Goal: Task Accomplishment & Management: Use online tool/utility

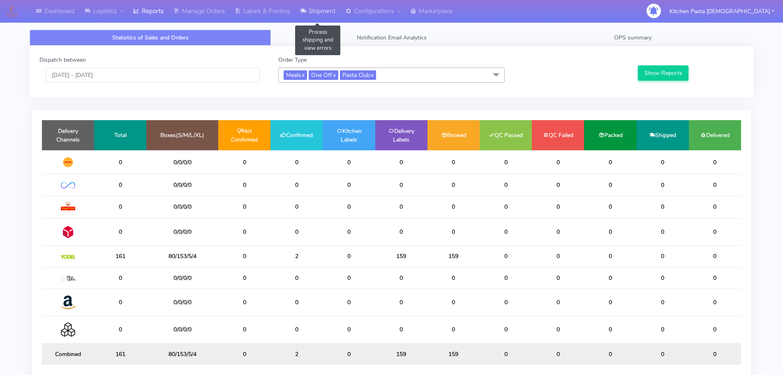
click at [324, 19] on link "Shipment" at bounding box center [317, 11] width 45 height 23
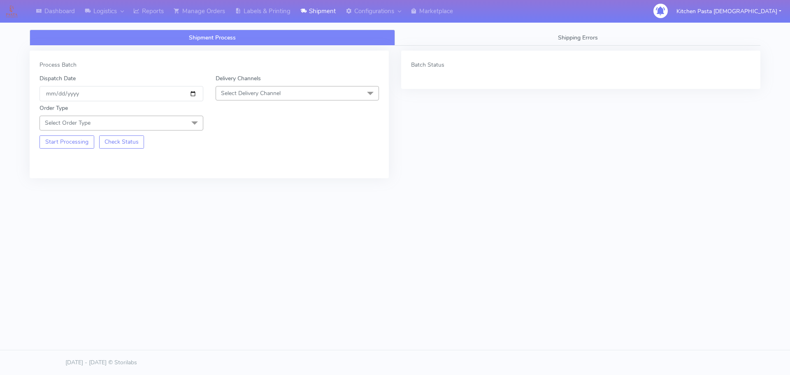
click at [303, 95] on span "Select Delivery Channel" at bounding box center [297, 93] width 164 height 14
click at [250, 190] on div "Yodel" at bounding box center [297, 185] width 155 height 9
click at [182, 131] on div "Start Processing Check Status" at bounding box center [121, 139] width 176 height 18
click at [178, 120] on span "Select Order Type" at bounding box center [121, 123] width 164 height 14
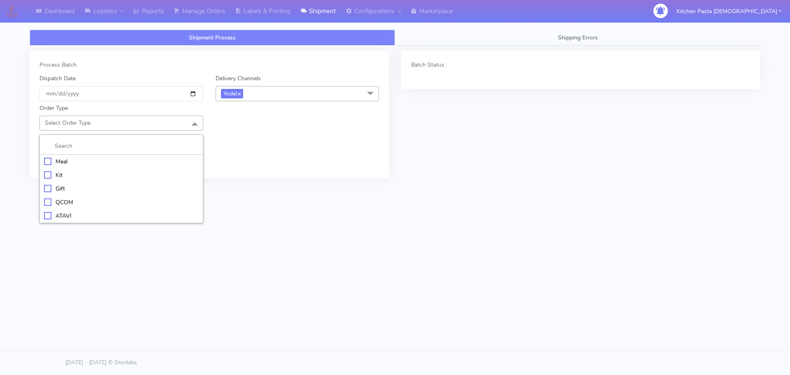
click at [133, 162] on div "Meal" at bounding box center [121, 161] width 155 height 9
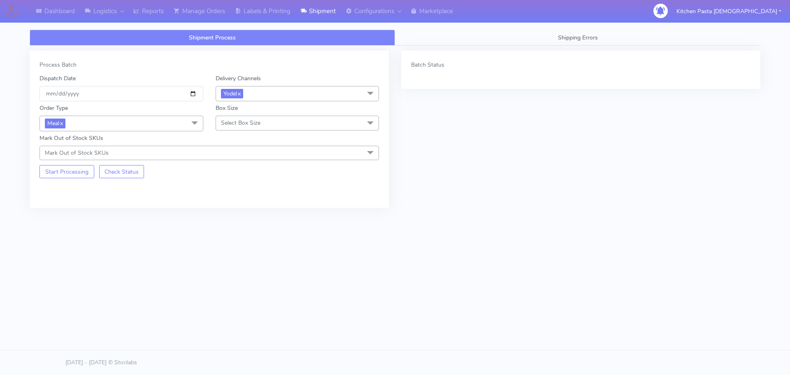
click at [252, 113] on div "Box Size Select Box Size Small Small-PR-1 Medium Large Mega" at bounding box center [297, 117] width 176 height 27
click at [252, 125] on span "Select Box Size" at bounding box center [240, 123] width 39 height 8
click at [237, 192] on div "Medium" at bounding box center [297, 188] width 155 height 9
click at [43, 173] on button "Start Processing" at bounding box center [66, 171] width 55 height 13
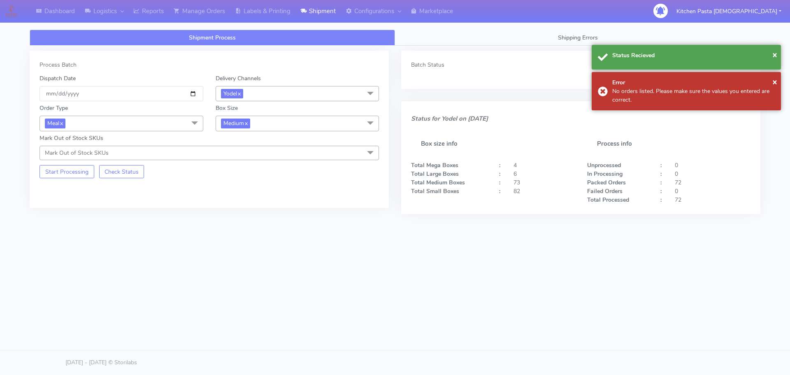
click at [275, 131] on span "Medium x" at bounding box center [297, 123] width 164 height 15
click at [260, 161] on div "Small" at bounding box center [297, 162] width 155 height 9
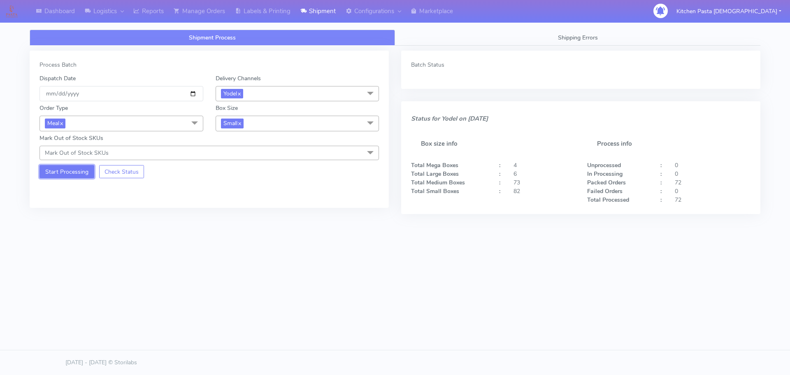
click at [76, 172] on button "Start Processing" at bounding box center [66, 171] width 55 height 13
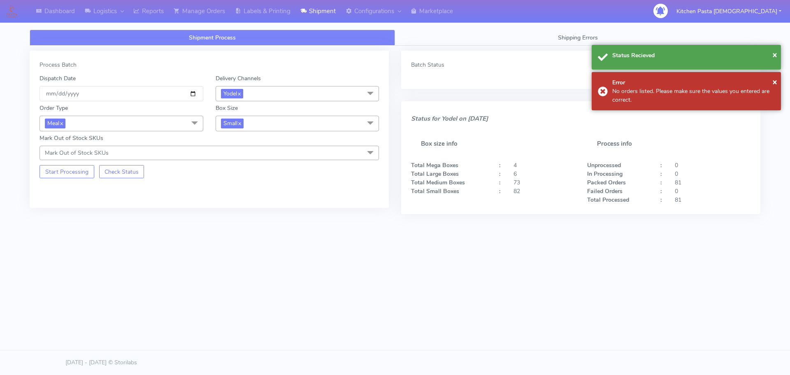
click at [296, 129] on span "Small x" at bounding box center [297, 123] width 164 height 15
click at [248, 199] on div "Large" at bounding box center [297, 203] width 155 height 9
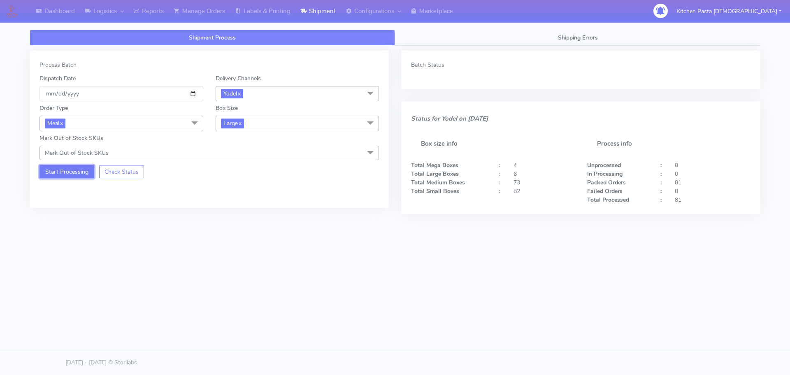
click at [72, 173] on button "Start Processing" at bounding box center [66, 171] width 55 height 13
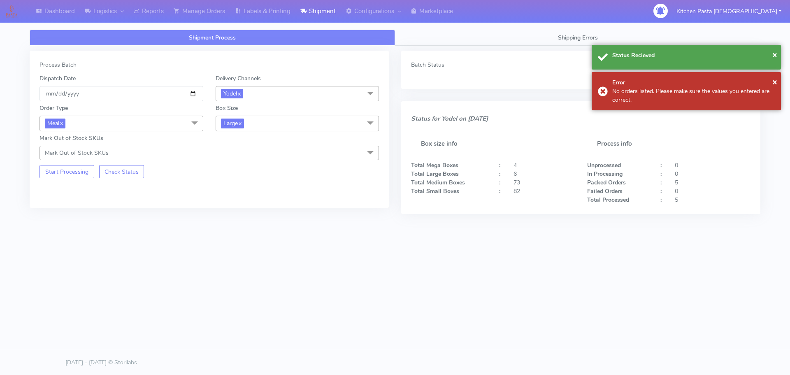
click at [315, 120] on span "Large x" at bounding box center [297, 123] width 164 height 15
click at [241, 217] on div "Mega" at bounding box center [297, 216] width 155 height 9
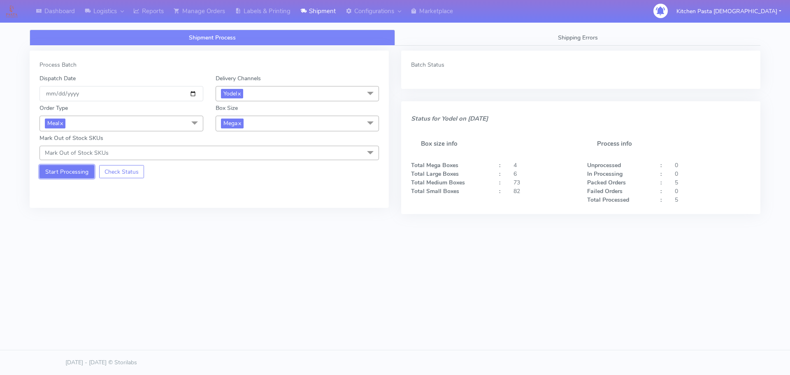
click at [76, 173] on button "Start Processing" at bounding box center [66, 171] width 55 height 13
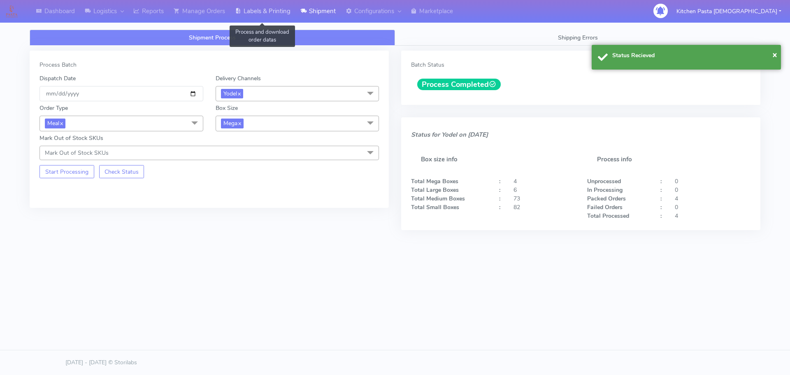
drag, startPoint x: 276, startPoint y: 7, endPoint x: 293, endPoint y: 8, distance: 17.3
click at [276, 7] on link "Labels & Printing" at bounding box center [262, 11] width 65 height 23
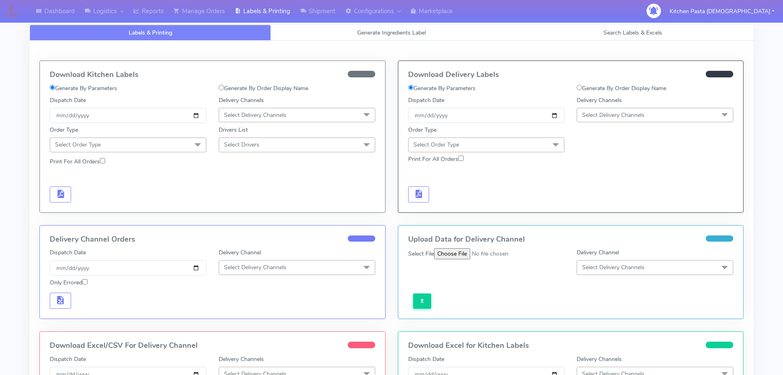
click at [644, 120] on span "Select Delivery Channels" at bounding box center [655, 115] width 157 height 14
click at [598, 207] on div "Yodel" at bounding box center [655, 207] width 148 height 9
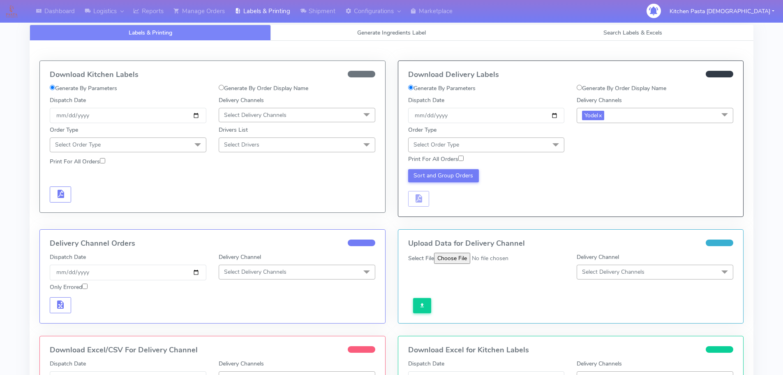
click at [510, 150] on span "Select Order Type" at bounding box center [486, 144] width 157 height 14
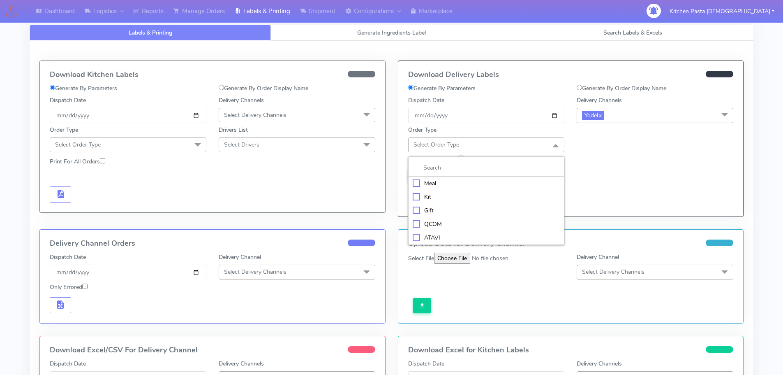
drag, startPoint x: 463, startPoint y: 185, endPoint x: 556, endPoint y: 162, distance: 95.8
click at [463, 185] on div "Meal" at bounding box center [487, 183] width 148 height 9
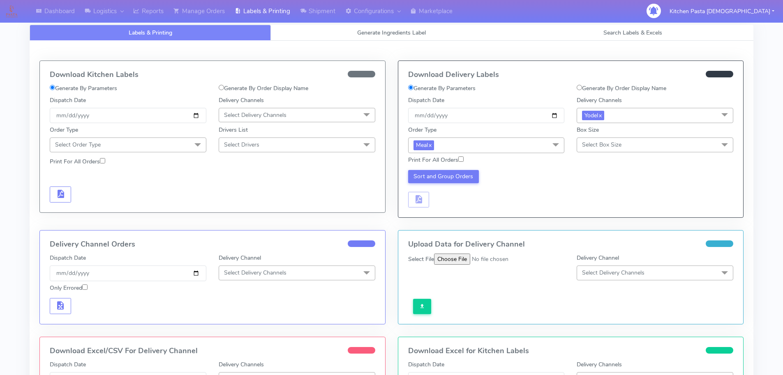
click at [616, 149] on span "Select Box Size" at bounding box center [655, 144] width 157 height 14
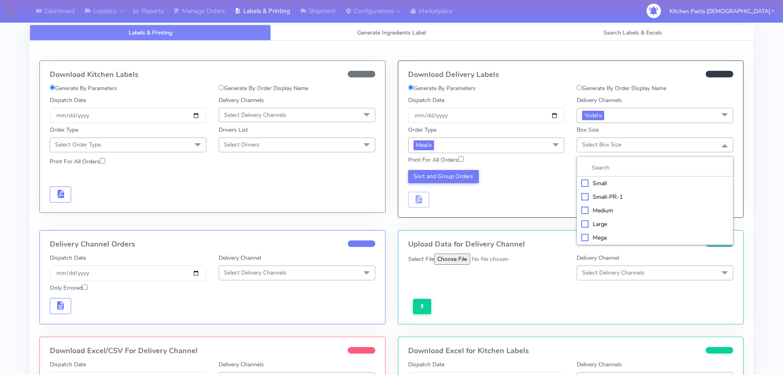
click at [601, 235] on div "Mega" at bounding box center [655, 237] width 148 height 9
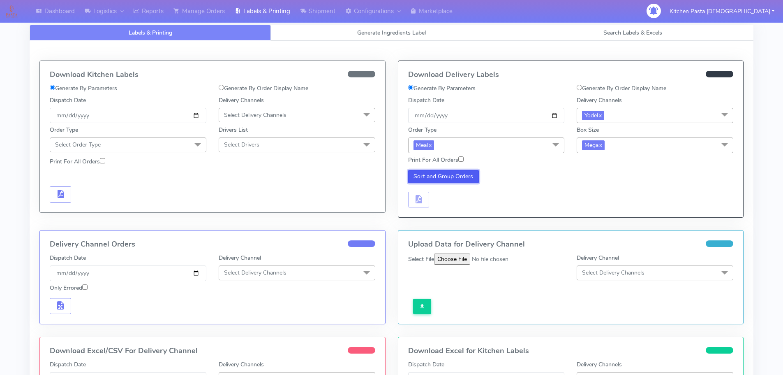
click at [454, 178] on button "Sort and Group Orders" at bounding box center [443, 176] width 71 height 13
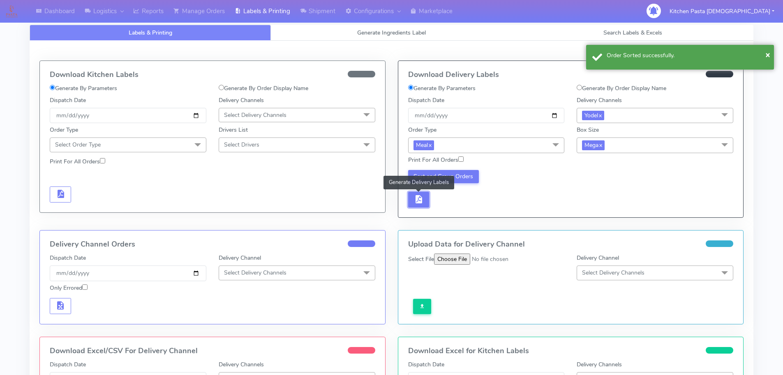
click at [426, 204] on button "button" at bounding box center [418, 200] width 21 height 16
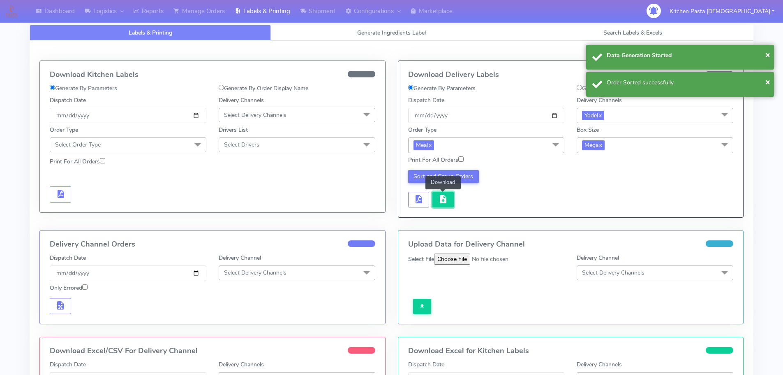
click at [444, 200] on span "button" at bounding box center [443, 201] width 10 height 8
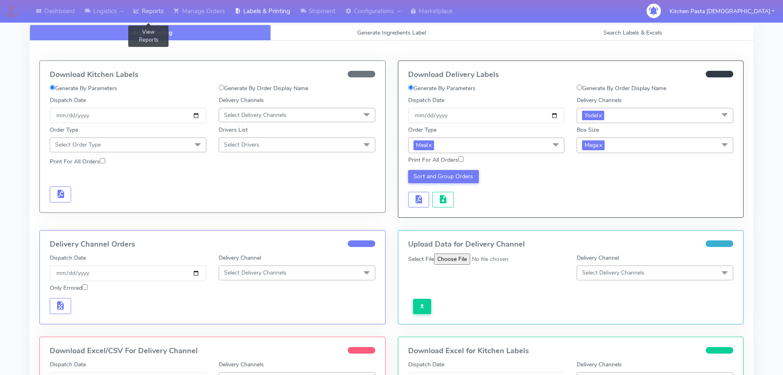
click at [132, 16] on link "Reports" at bounding box center [148, 11] width 40 height 23
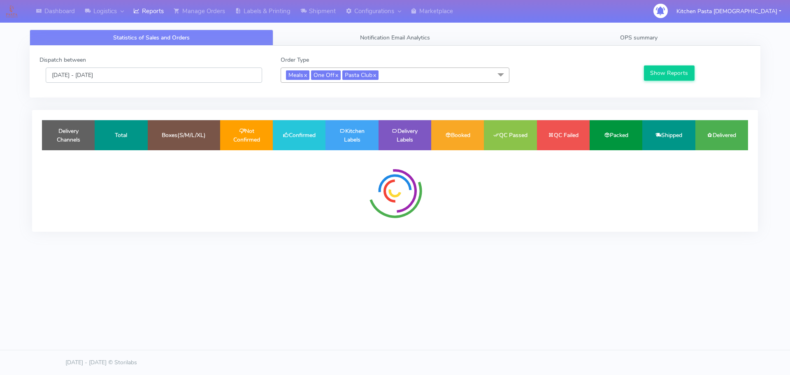
click at [159, 78] on input "[DATE] - [DATE]" at bounding box center [154, 74] width 216 height 15
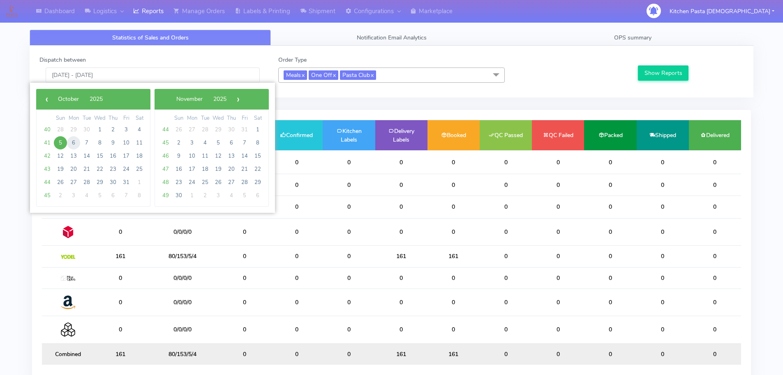
click at [73, 142] on span "6" at bounding box center [73, 142] width 13 height 13
type input "06/10/2025 - 06/10/2025"
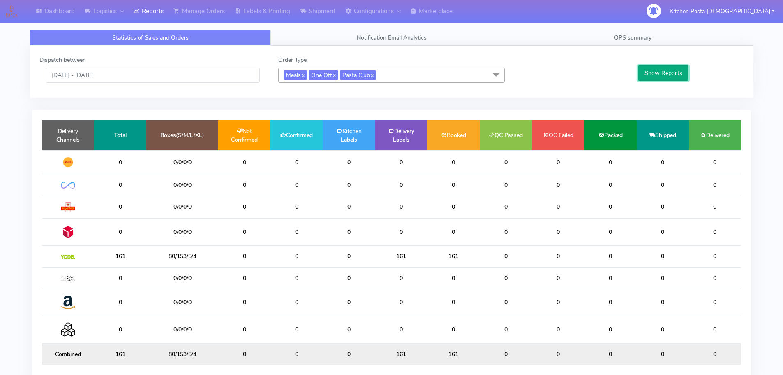
click at [665, 74] on button "Show Reports" at bounding box center [663, 72] width 51 height 15
click at [138, 15] on icon at bounding box center [136, 11] width 6 height 8
